Goal: Task Accomplishment & Management: Use online tool/utility

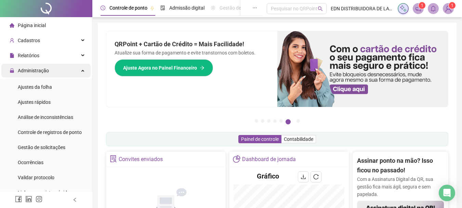
scroll to position [153, 0]
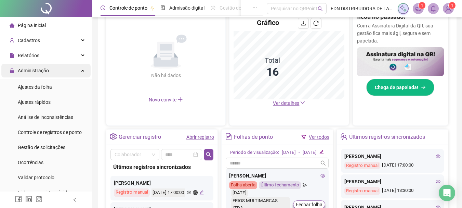
click at [79, 71] on div "Administração" at bounding box center [45, 71] width 89 height 14
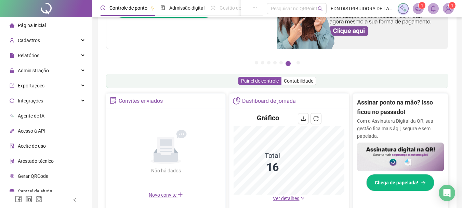
scroll to position [51, 0]
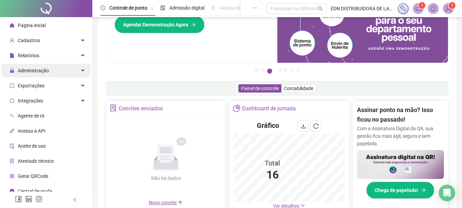
click at [70, 71] on div "Administração" at bounding box center [45, 71] width 89 height 14
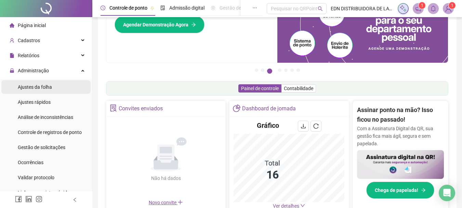
click at [49, 84] on span "Ajustes da folha" at bounding box center [35, 86] width 34 height 5
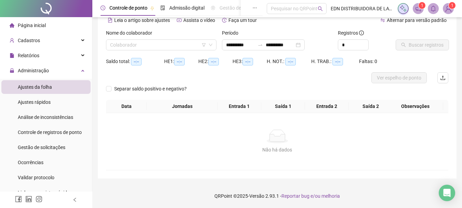
scroll to position [34, 0]
click at [141, 41] on input "search" at bounding box center [158, 45] width 96 height 10
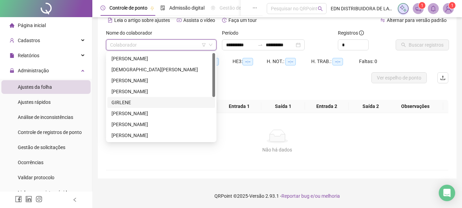
click at [123, 102] on div "GIRLENE" at bounding box center [162, 103] width 100 height 8
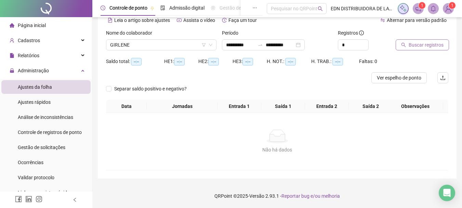
click at [409, 47] on span "Buscar registros" at bounding box center [426, 45] width 35 height 8
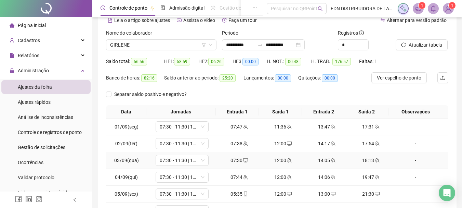
scroll to position [119, 0]
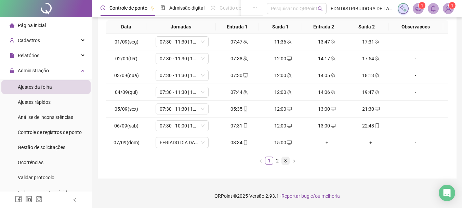
click at [286, 159] on link "3" at bounding box center [286, 161] width 8 height 8
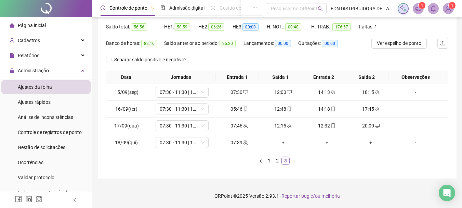
scroll to position [68, 0]
click at [279, 140] on div "+" at bounding box center [283, 143] width 38 height 8
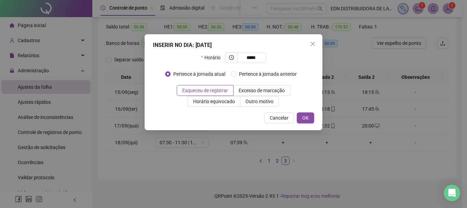
type input "*****"
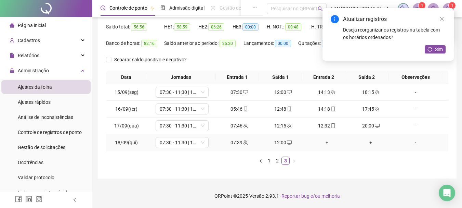
click at [324, 141] on div "+" at bounding box center [327, 143] width 38 height 8
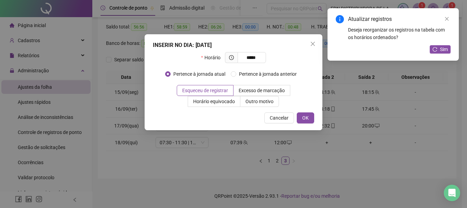
type input "*****"
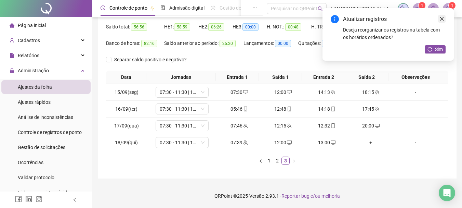
click at [441, 19] on icon "close" at bounding box center [442, 18] width 5 height 5
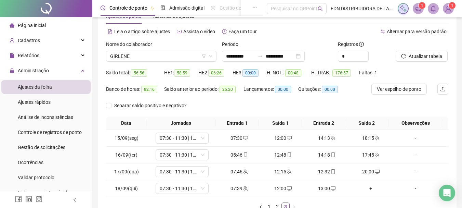
scroll to position [0, 0]
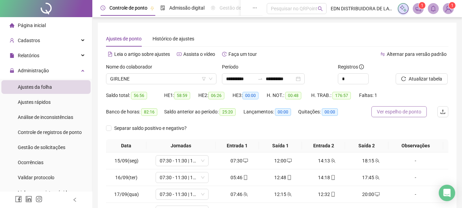
click at [414, 112] on span "Ver espelho de ponto" at bounding box center [399, 112] width 44 height 8
